Goal: Book appointment/travel/reservation

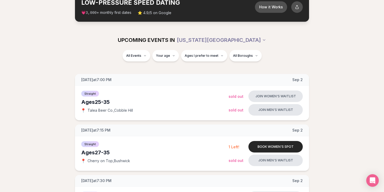
scroll to position [37, 0]
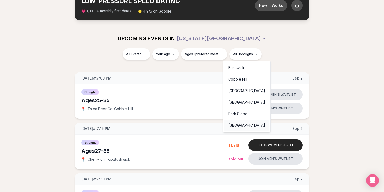
click at [238, 128] on div "[GEOGRAPHIC_DATA]" at bounding box center [246, 124] width 45 height 11
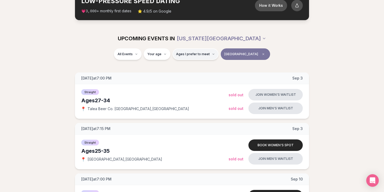
click at [205, 57] on button "Ages I prefer to meet" at bounding box center [195, 53] width 46 height 11
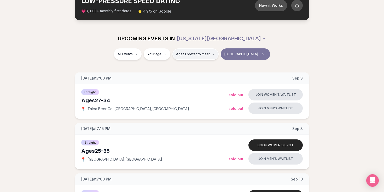
click at [192, 56] on button "Ages I prefer to meet" at bounding box center [195, 53] width 46 height 11
click at [192, 68] on div "Please enter your age first" at bounding box center [202, 68] width 46 height 9
click at [201, 68] on div "Please enter your age first" at bounding box center [202, 68] width 46 height 9
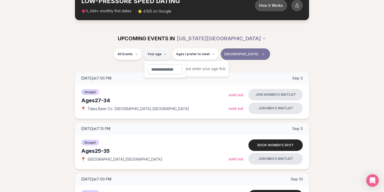
type input "***"
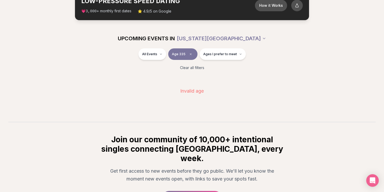
click at [181, 54] on span "Age 335" at bounding box center [179, 54] width 14 height 4
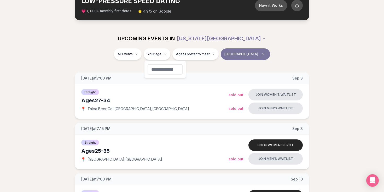
type input "**"
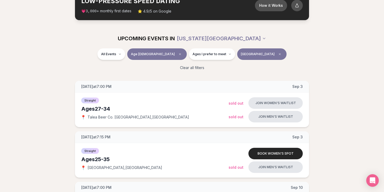
click at [115, 53] on div "All Events Age [DEMOGRAPHIC_DATA] Ages I prefer to meet [GEOGRAPHIC_DATA]" at bounding box center [192, 55] width 292 height 14
click at [130, 67] on span "Straight" at bounding box center [125, 67] width 13 height 5
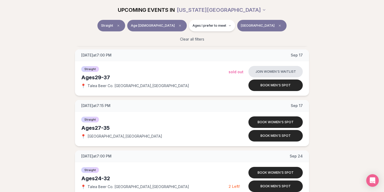
scroll to position [321, 0]
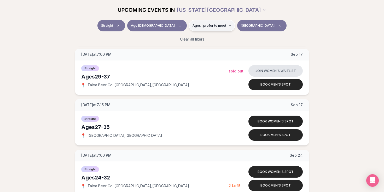
click at [213, 24] on span "Ages I prefer to meet" at bounding box center [209, 25] width 34 height 4
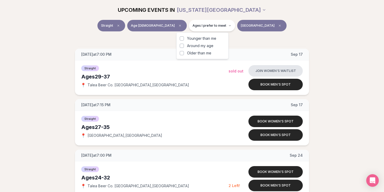
click at [199, 39] on span "Younger than me" at bounding box center [201, 38] width 29 height 5
click at [184, 39] on button "Younger than me" at bounding box center [182, 38] width 4 height 4
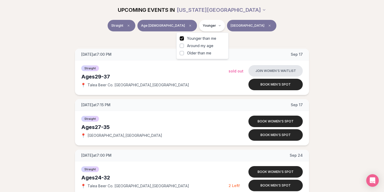
click at [197, 45] on span "Around my age" at bounding box center [200, 45] width 26 height 5
click at [184, 45] on button "Around my age" at bounding box center [182, 46] width 4 height 4
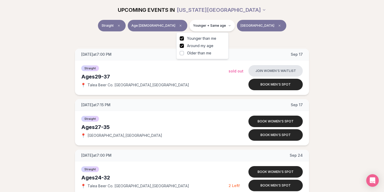
click at [256, 43] on div "Clear all filters" at bounding box center [192, 38] width 292 height 11
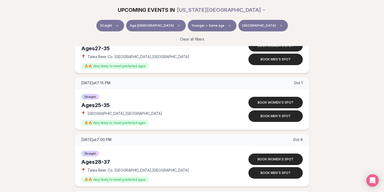
scroll to position [606, 0]
